Goal: Task Accomplishment & Management: Manage account settings

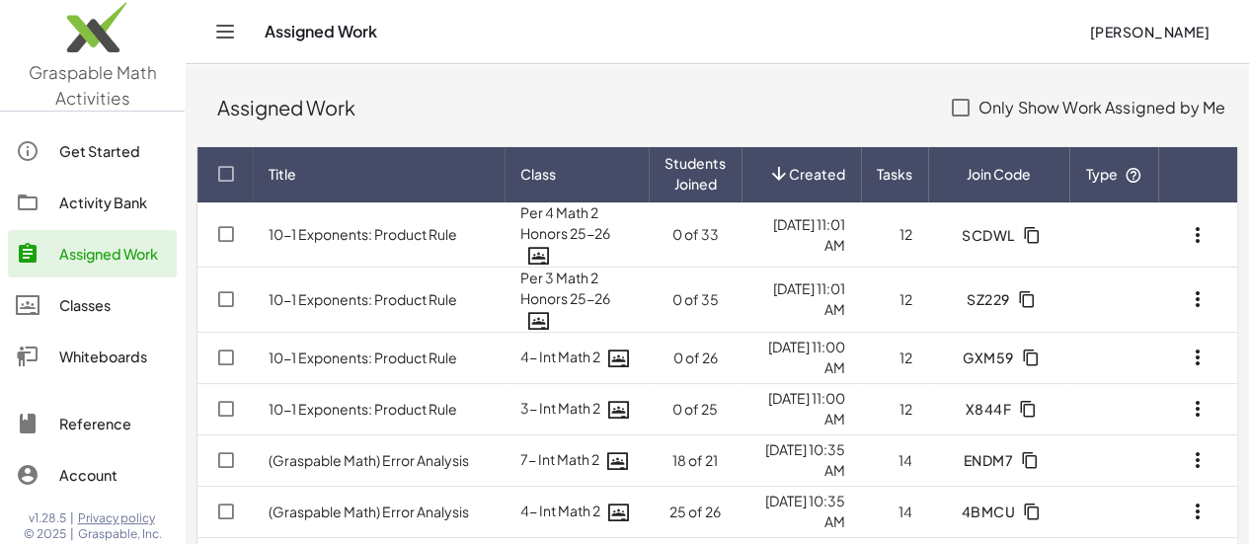
click at [114, 296] on div "Classes" at bounding box center [114, 305] width 110 height 24
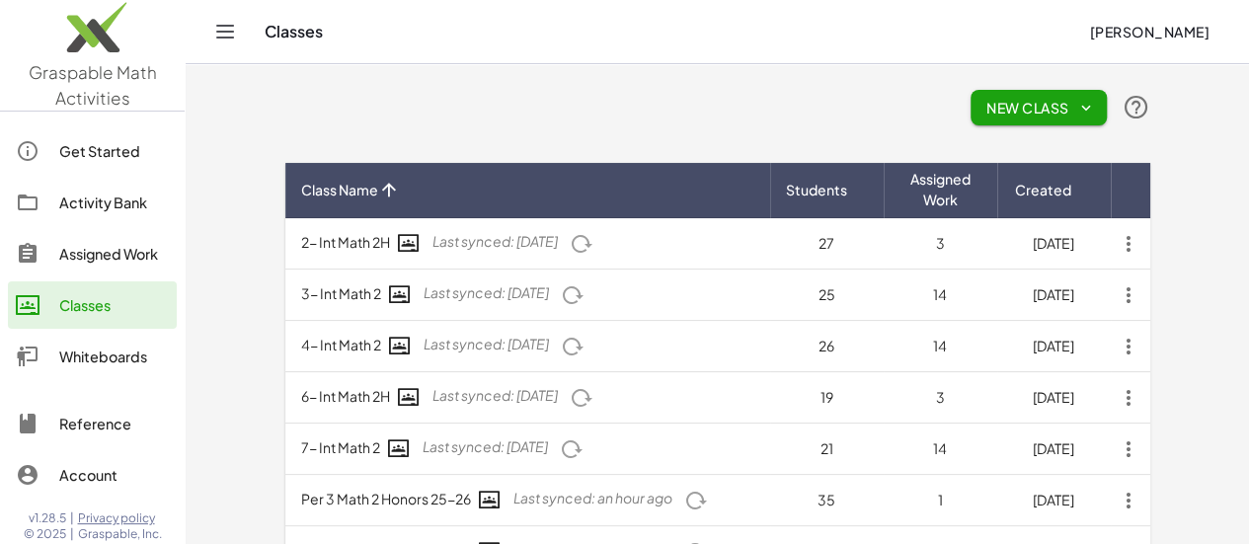
click at [1147, 246] on icon "button" at bounding box center [1129, 244] width 36 height 36
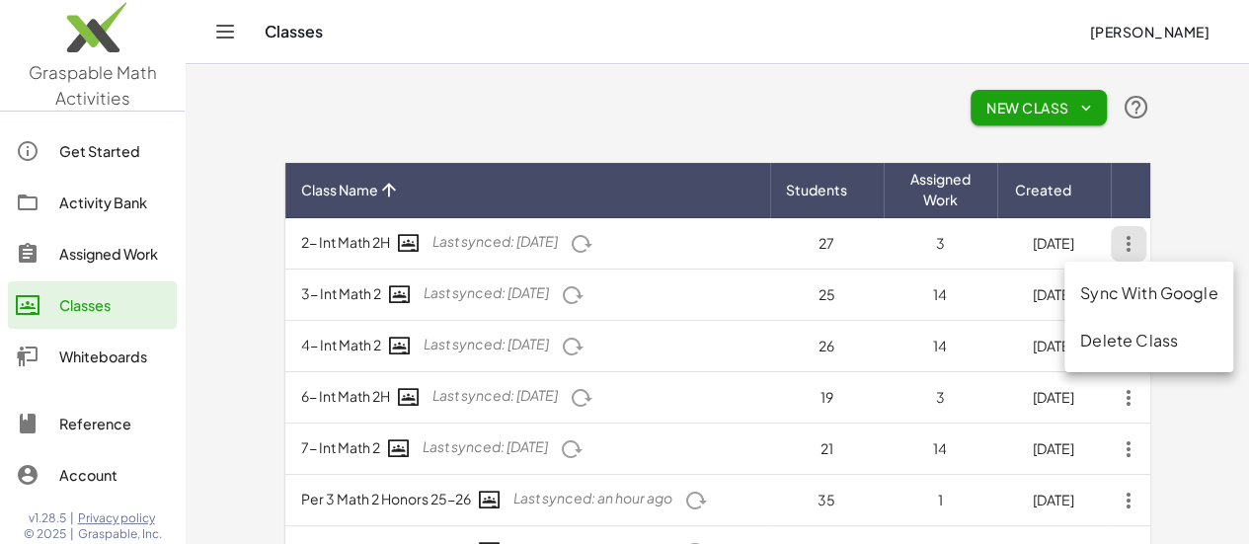
click at [1164, 338] on div "Delete Class" at bounding box center [1149, 341] width 137 height 24
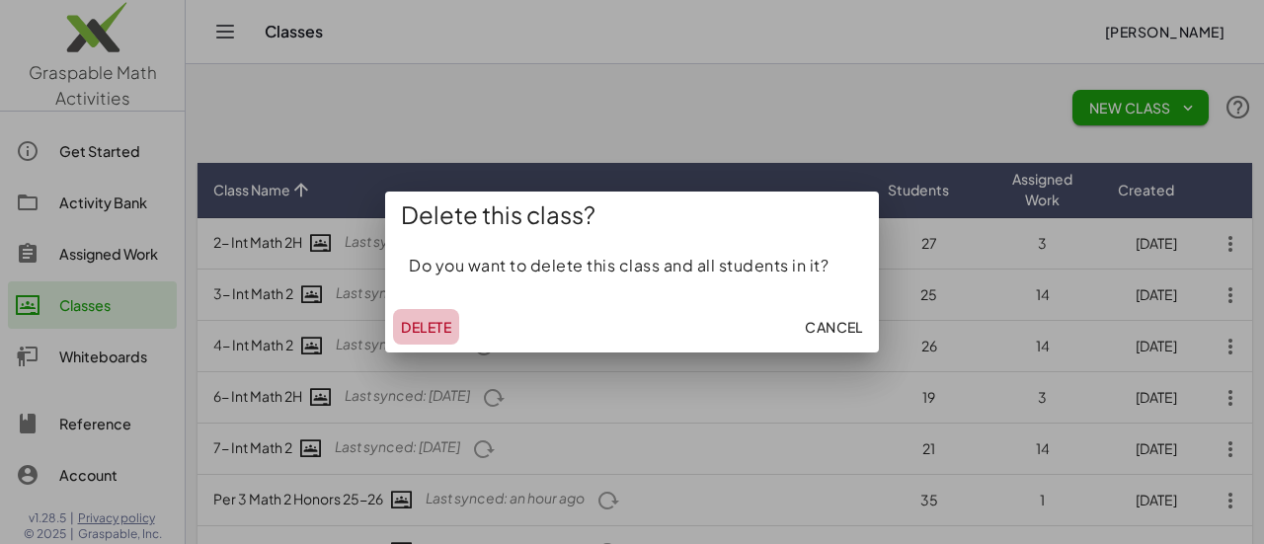
click at [433, 325] on span "Delete" at bounding box center [426, 327] width 50 height 18
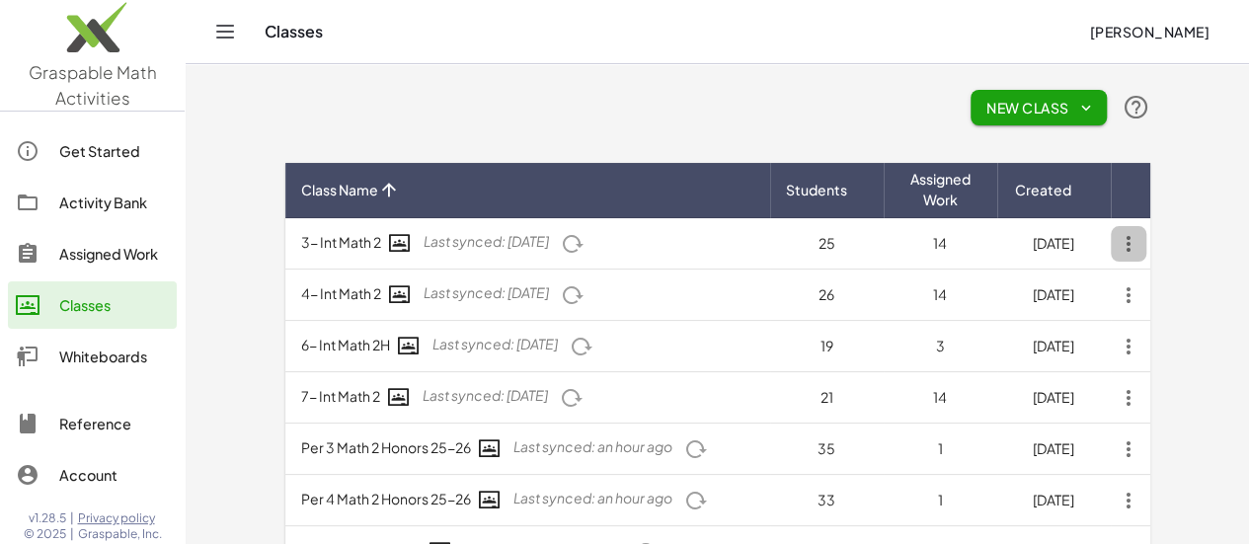
click at [1147, 250] on icon "button" at bounding box center [1129, 244] width 36 height 36
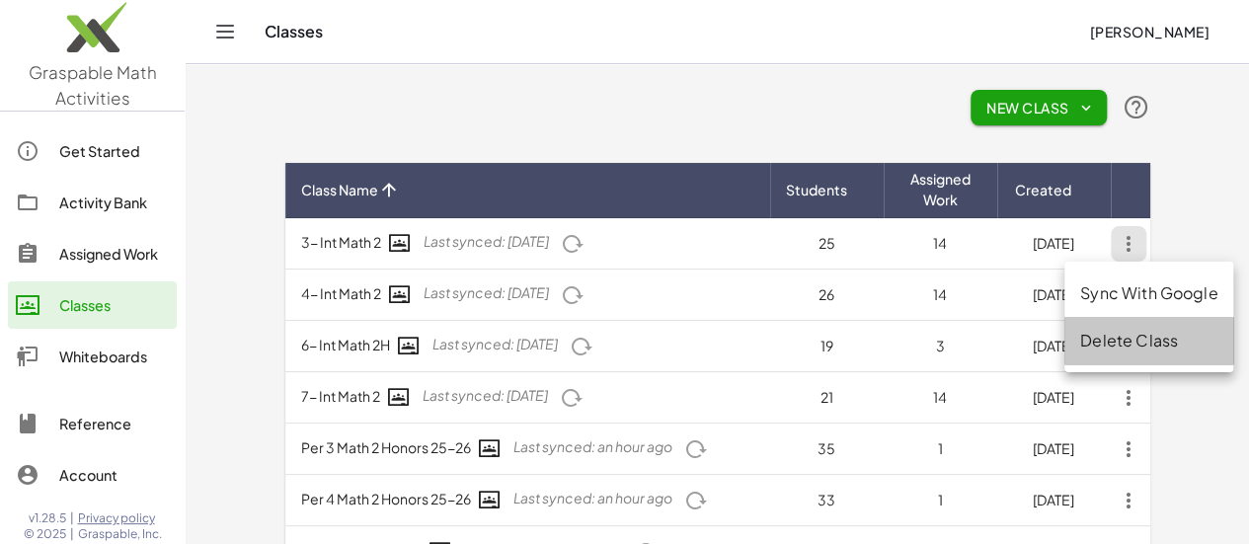
click at [1145, 341] on div "Delete Class" at bounding box center [1149, 341] width 137 height 24
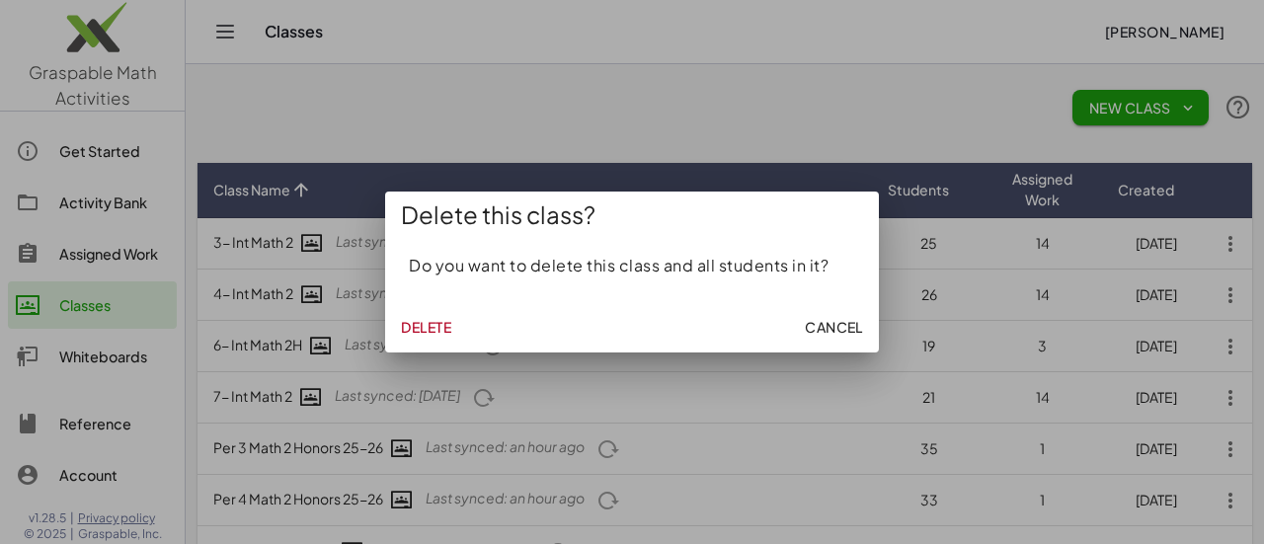
click at [418, 331] on span "Delete" at bounding box center [426, 327] width 50 height 18
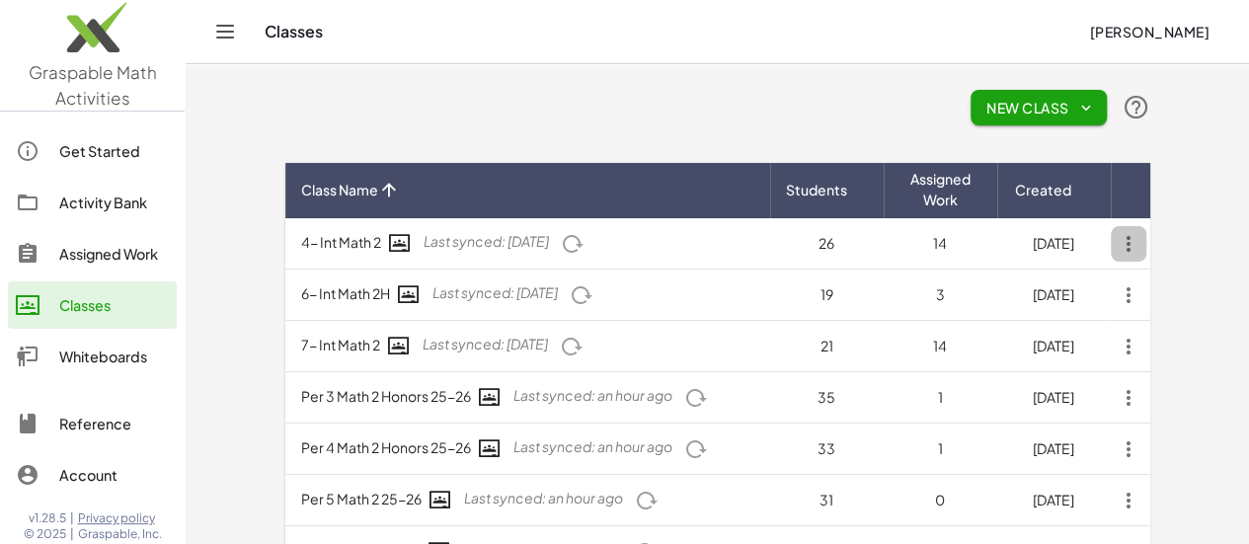
click at [1147, 248] on icon "button" at bounding box center [1129, 244] width 36 height 36
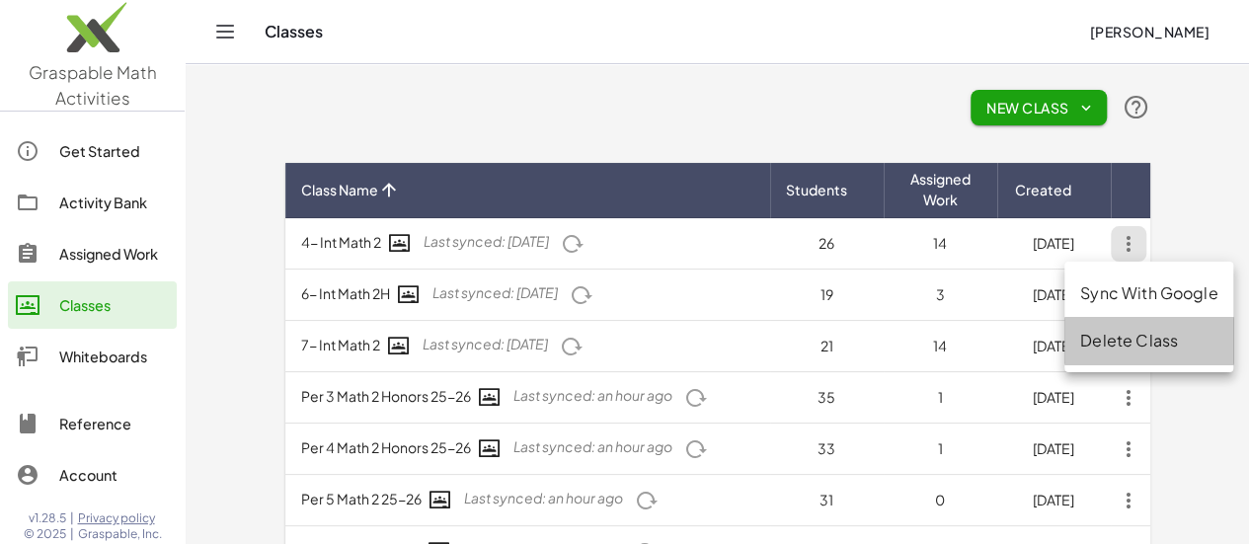
click at [1133, 340] on div "Delete Class" at bounding box center [1149, 341] width 137 height 24
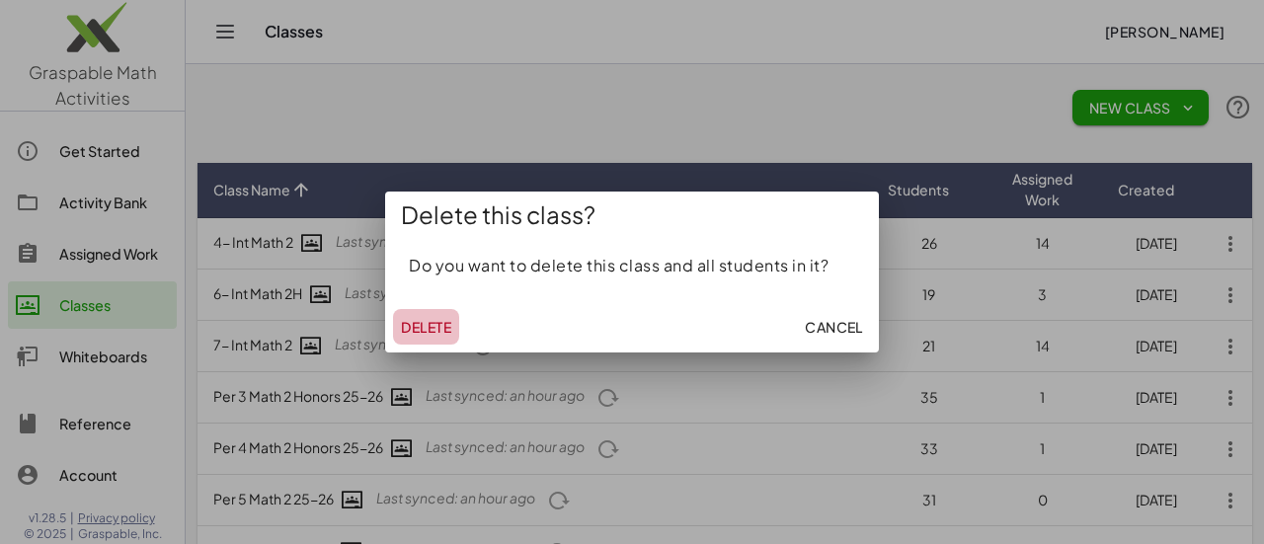
click at [407, 320] on span "Delete" at bounding box center [426, 327] width 50 height 18
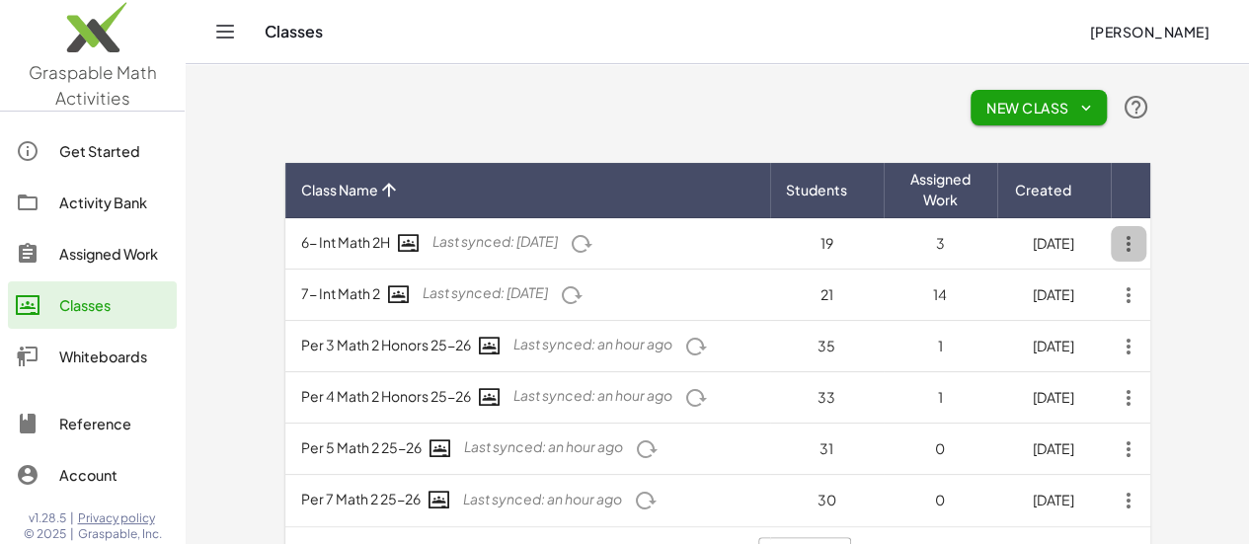
click at [1147, 246] on icon "button" at bounding box center [1129, 244] width 36 height 36
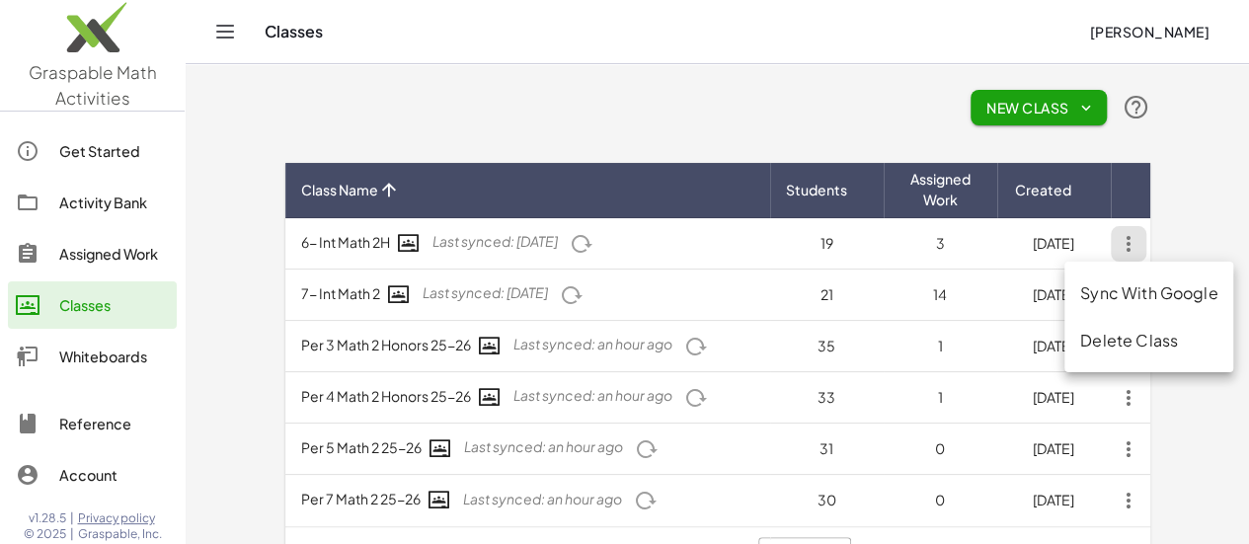
click at [1158, 330] on div "Delete Class" at bounding box center [1149, 341] width 137 height 24
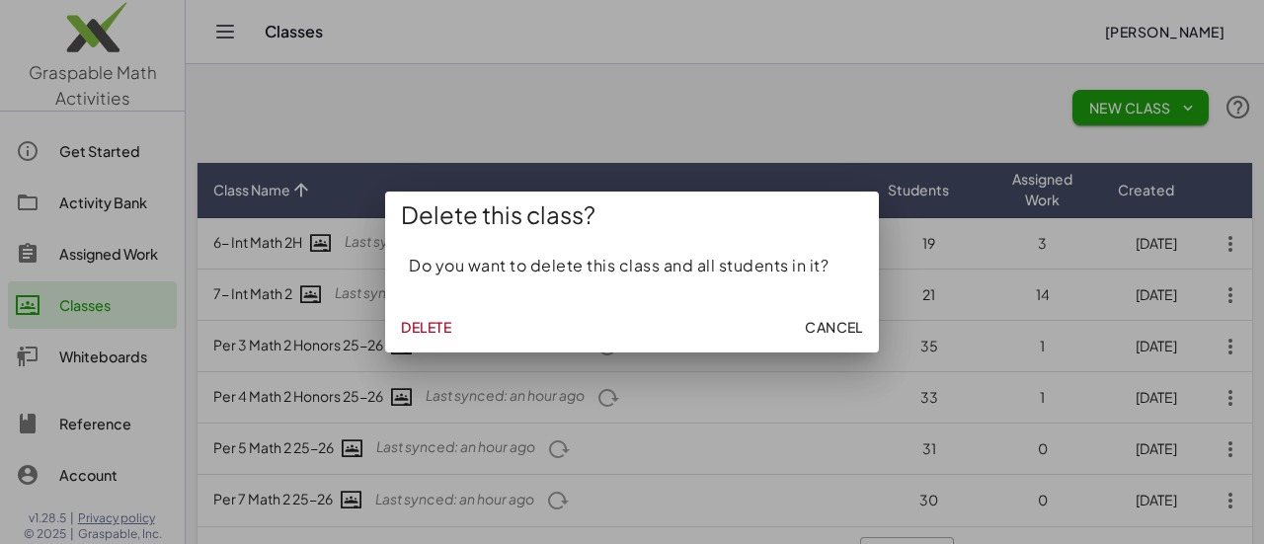
click at [420, 322] on span "Delete" at bounding box center [426, 327] width 50 height 18
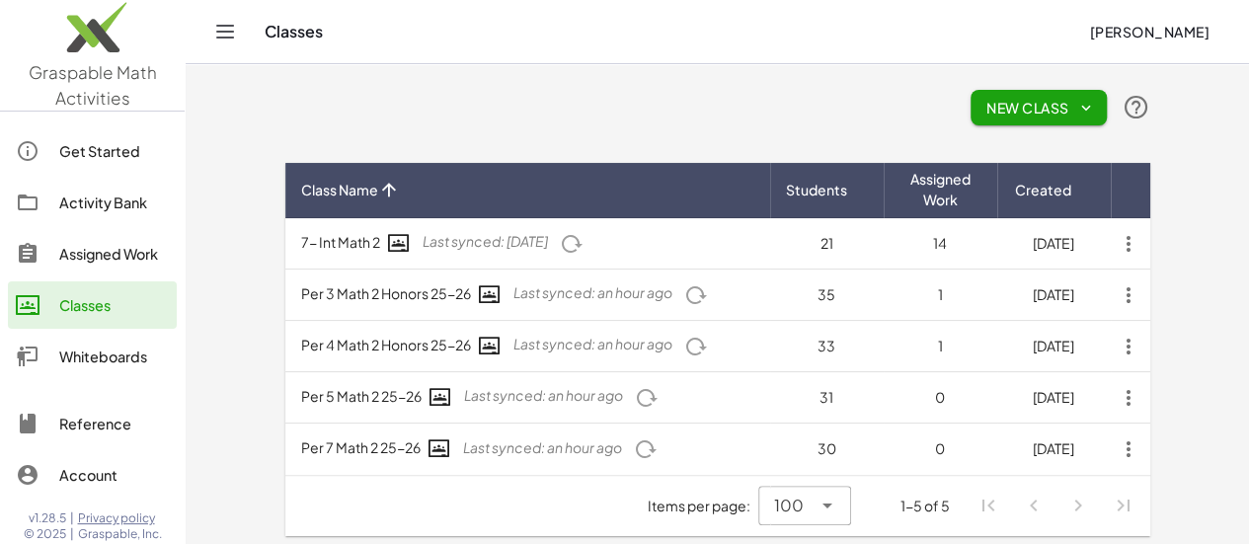
click at [1147, 243] on icon "button" at bounding box center [1129, 244] width 36 height 36
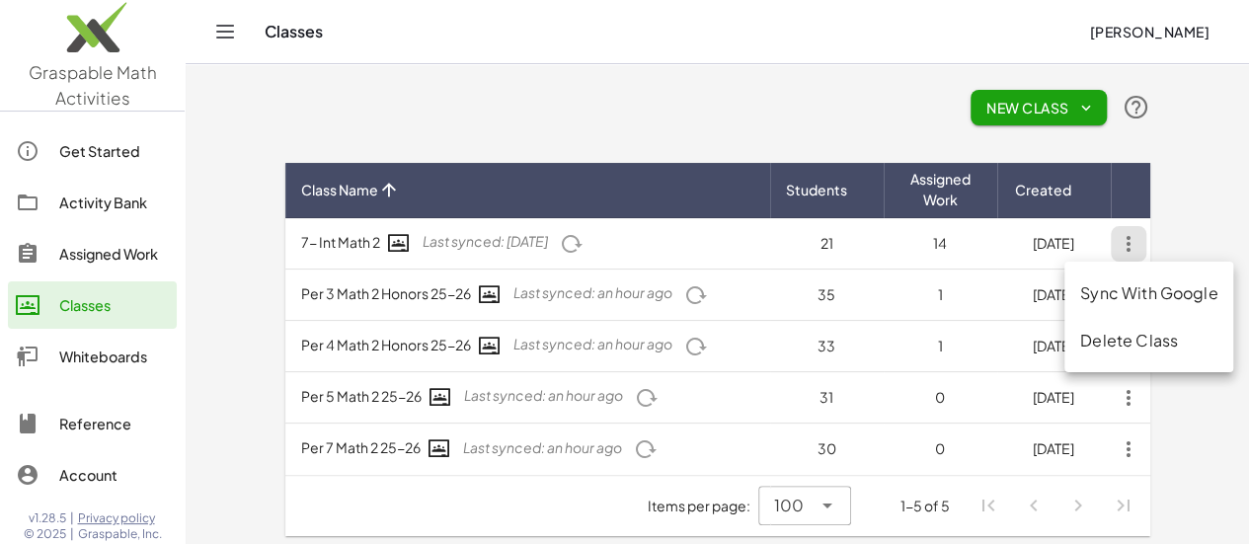
click at [1146, 348] on div "Delete Class" at bounding box center [1149, 341] width 137 height 24
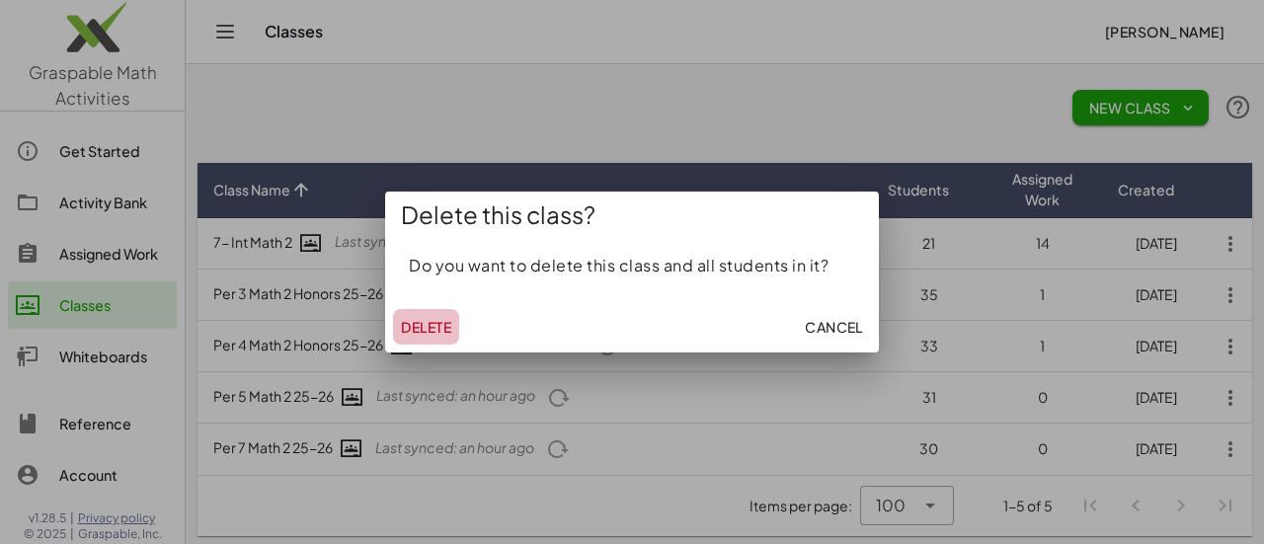
click at [451, 321] on span "Delete" at bounding box center [426, 327] width 50 height 18
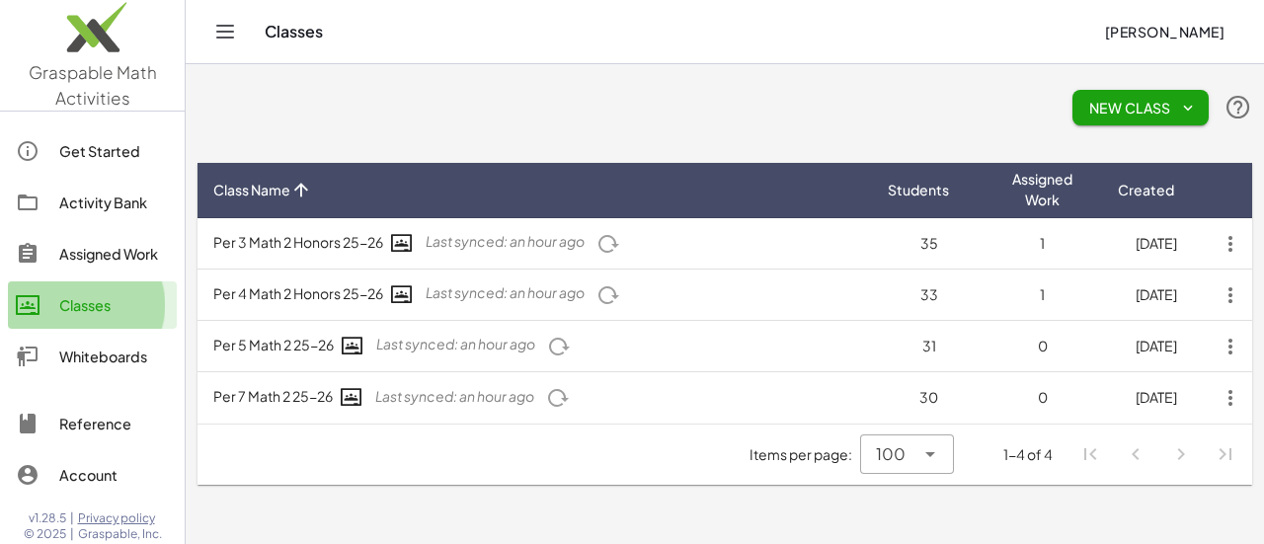
click at [78, 314] on div "Classes" at bounding box center [114, 305] width 110 height 24
